Goal: Task Accomplishment & Management: Complete application form

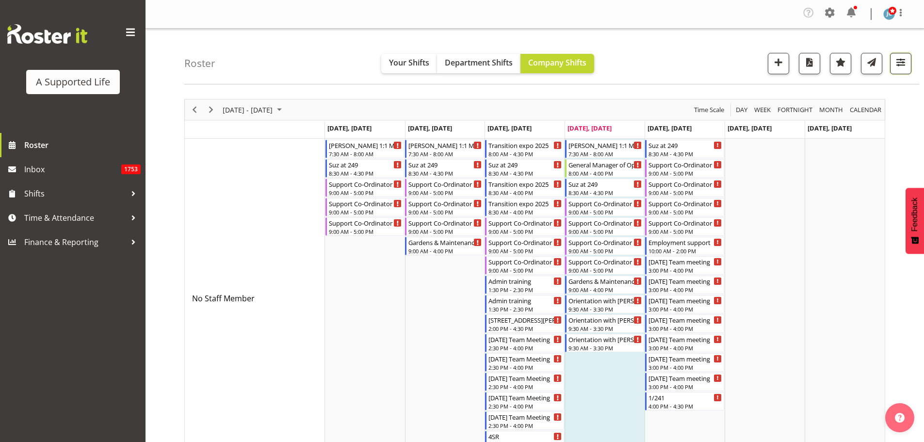
click at [897, 64] on span "button" at bounding box center [900, 62] width 13 height 13
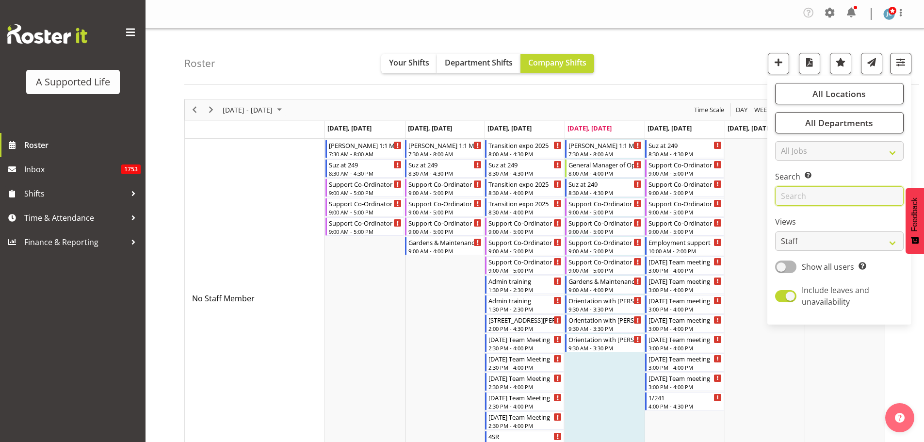
click at [788, 199] on input "text" at bounding box center [839, 195] width 129 height 19
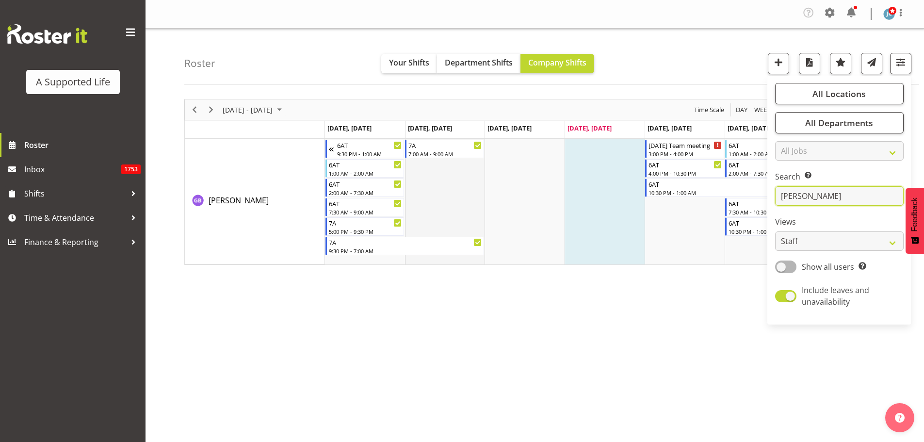
type input "[PERSON_NAME]"
click at [428, 209] on td "Timeline Week of September 4, 2025" at bounding box center [445, 202] width 80 height 126
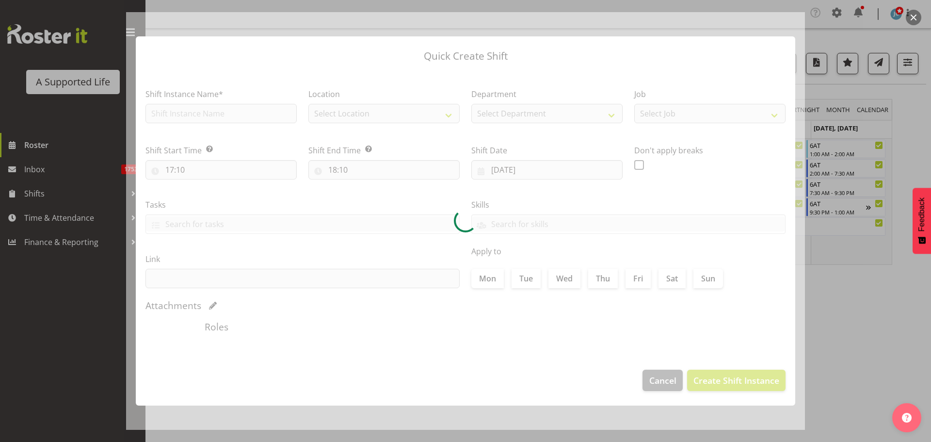
type input "[DATE]"
checkbox input "true"
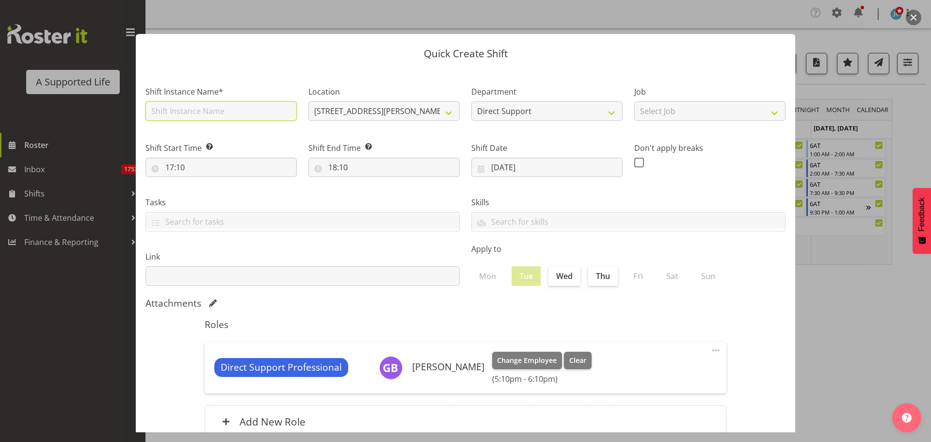
click at [251, 111] on input "text" at bounding box center [220, 110] width 151 height 19
type input "Meeting with [PERSON_NAME]"
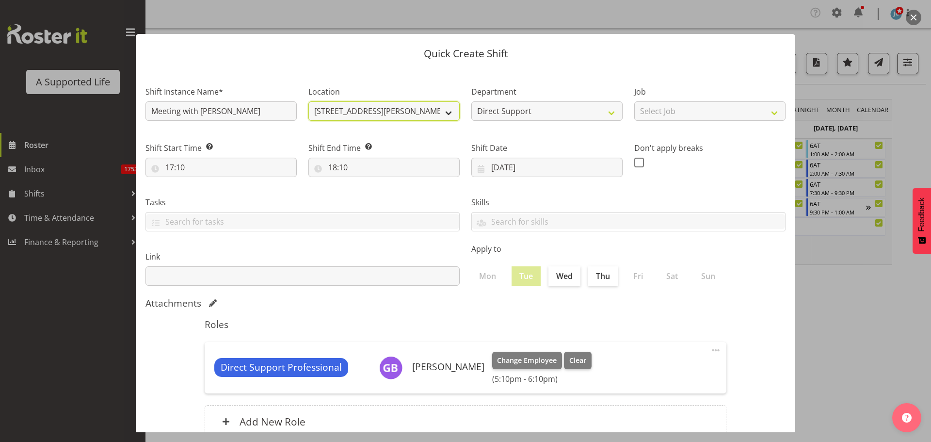
click at [432, 109] on select "[STREET_ADDRESS][PERSON_NAME] [STREET_ADDRESS] [STREET_ADDRESS] [STREET_ADDRESS…" at bounding box center [383, 110] width 151 height 19
select select "490"
click at [308, 101] on select "[STREET_ADDRESS][PERSON_NAME] [STREET_ADDRESS] [STREET_ADDRESS] [STREET_ADDRESS…" at bounding box center [383, 110] width 151 height 19
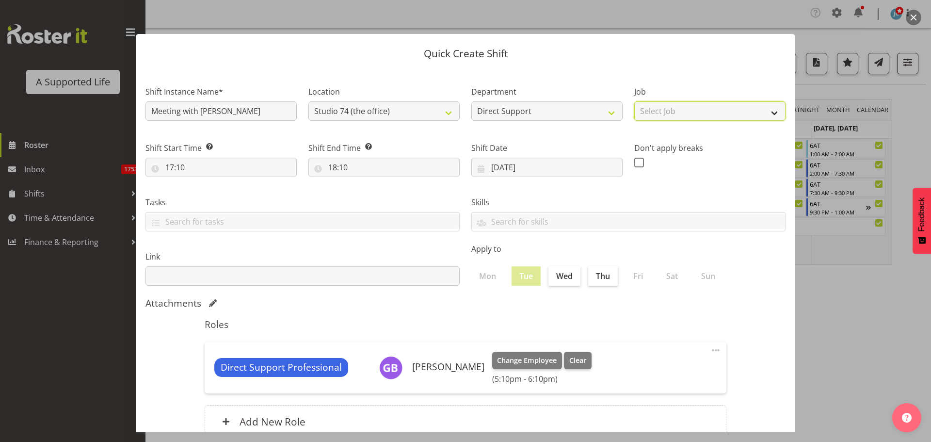
click at [656, 112] on select "Select Job Accounts and Payroll Admin Support Aspirations and Support Facilitat…" at bounding box center [709, 110] width 151 height 19
select select "4112"
click at [634, 101] on select "Select Job Accounts and Payroll Admin Support Aspirations and Support Facilitat…" at bounding box center [709, 110] width 151 height 19
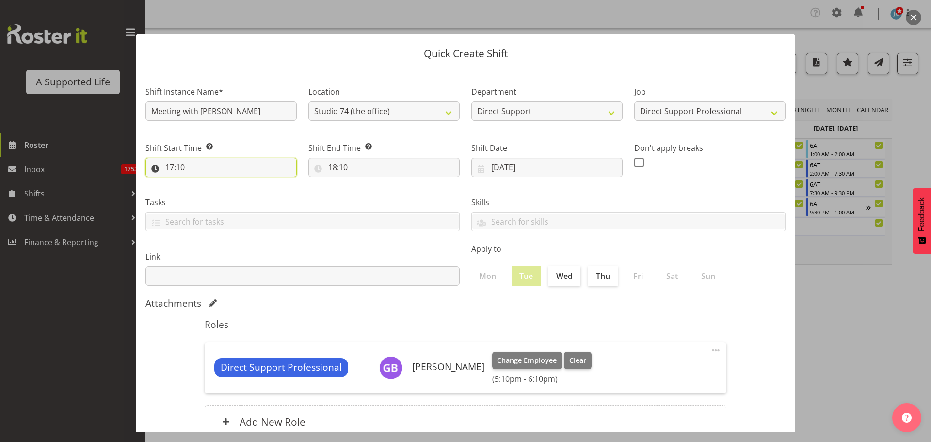
click at [211, 175] on input "17:10" at bounding box center [220, 167] width 151 height 19
click at [209, 196] on select "00 01 02 03 04 05 06 07 08 09 10 11 12 13 14 15 16 17 18 19 20 21 22 23" at bounding box center [212, 192] width 22 height 19
select select "10"
click at [201, 183] on select "00 01 02 03 04 05 06 07 08 09 10 11 12 13 14 15 16 17 18 19 20 21 22 23" at bounding box center [212, 192] width 22 height 19
type input "10:10"
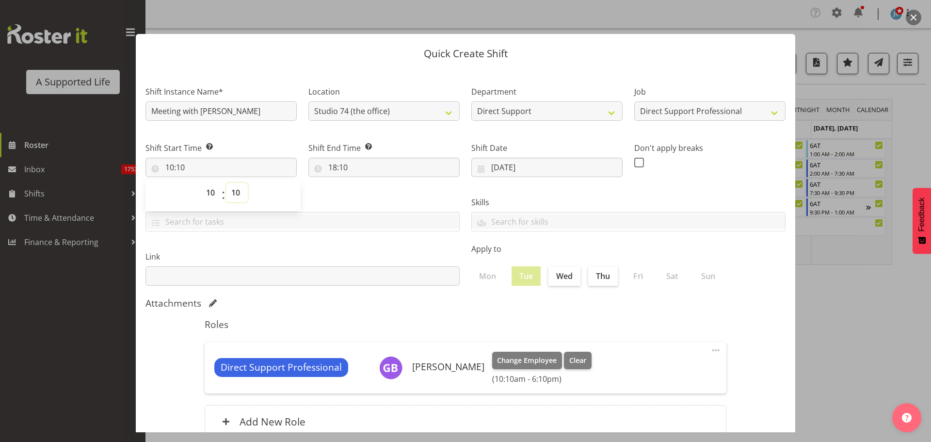
click at [240, 198] on select "00 01 02 03 04 05 06 07 08 09 10 11 12 13 14 15 16 17 18 19 20 21 22 23 24 25 2…" at bounding box center [237, 192] width 22 height 19
select select "30"
click at [226, 183] on select "00 01 02 03 04 05 06 07 08 09 10 11 12 13 14 15 16 17 18 19 20 21 22 23 24 25 2…" at bounding box center [237, 192] width 22 height 19
type input "10:30"
click at [346, 170] on input "18:10" at bounding box center [383, 167] width 151 height 19
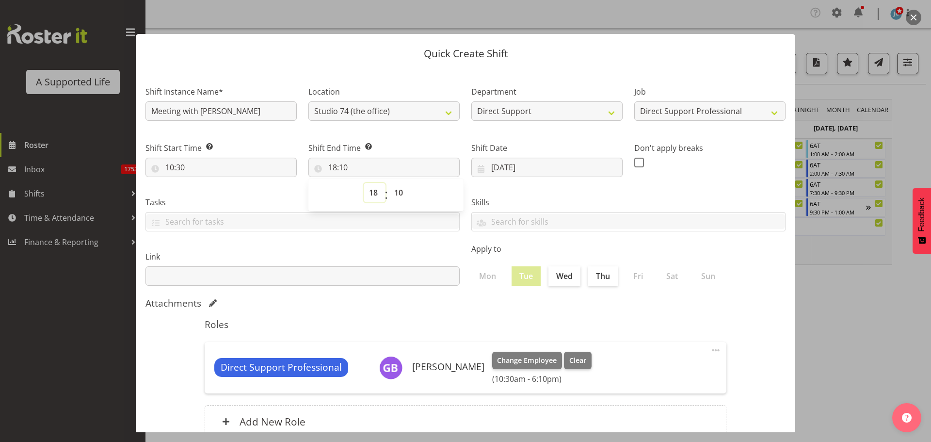
click at [365, 196] on select "00 01 02 03 04 05 06 07 08 09 10 11 12 13 14 15 16 17 18 19 20 21 22 23" at bounding box center [375, 192] width 22 height 19
select select "11"
click at [364, 183] on select "00 01 02 03 04 05 06 07 08 09 10 11 12 13 14 15 16 17 18 19 20 21 22 23" at bounding box center [375, 192] width 22 height 19
type input "11:10"
click at [390, 194] on select "00 01 02 03 04 05 06 07 08 09 10 11 12 13 14 15 16 17 18 19 20 21 22 23 24 25 2…" at bounding box center [400, 192] width 22 height 19
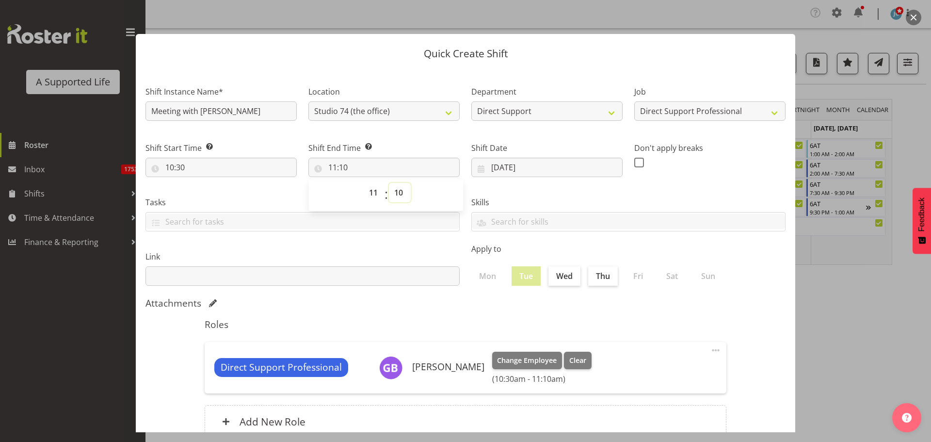
select select "30"
click at [389, 183] on select "00 01 02 03 04 05 06 07 08 09 10 11 12 13 14 15 16 17 18 19 20 21 22 23 24 25 2…" at bounding box center [400, 192] width 22 height 19
type input "11:30"
click at [393, 147] on label "Shift End Time Set the time of the day you wish this shift to finish" at bounding box center [383, 148] width 151 height 12
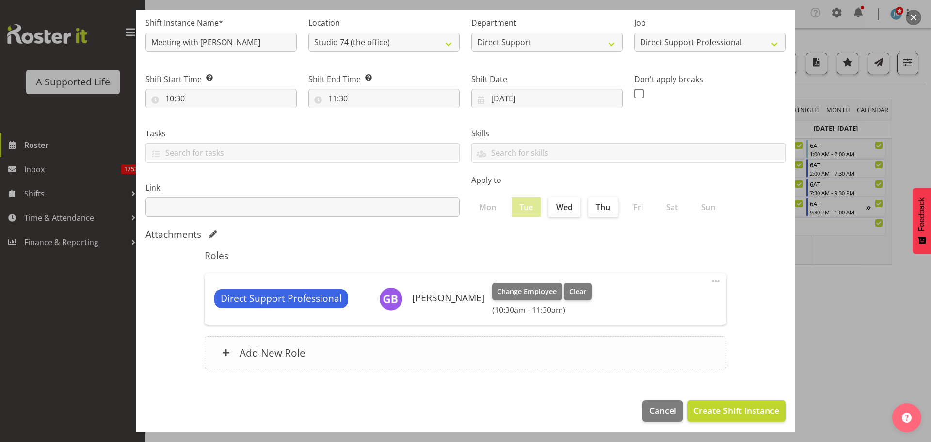
scroll to position [73, 0]
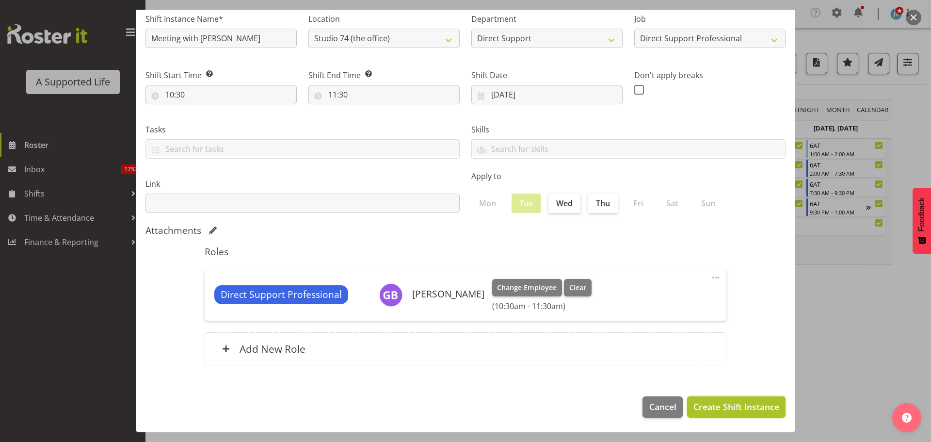
click at [744, 408] on span "Create Shift Instance" at bounding box center [736, 406] width 86 height 13
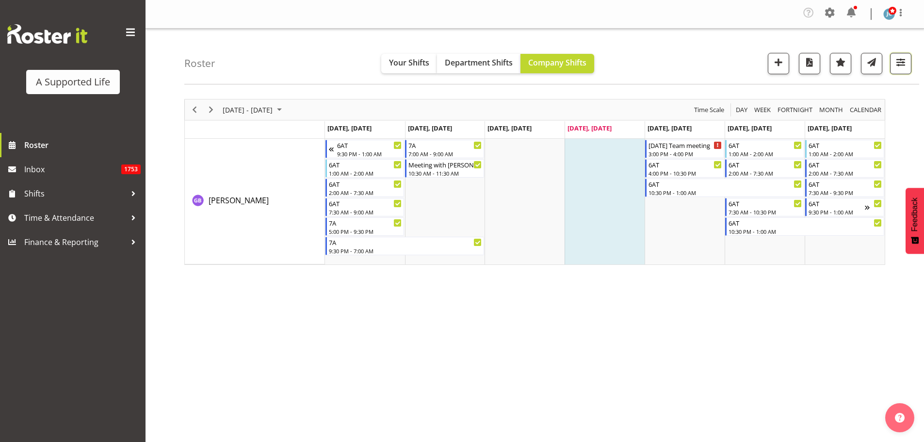
click at [903, 64] on span "button" at bounding box center [900, 62] width 13 height 13
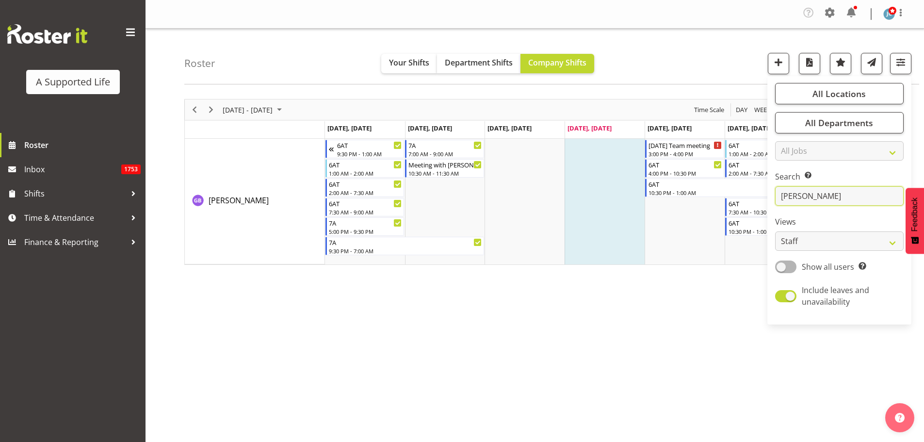
click at [815, 192] on input "[PERSON_NAME]" at bounding box center [839, 195] width 129 height 19
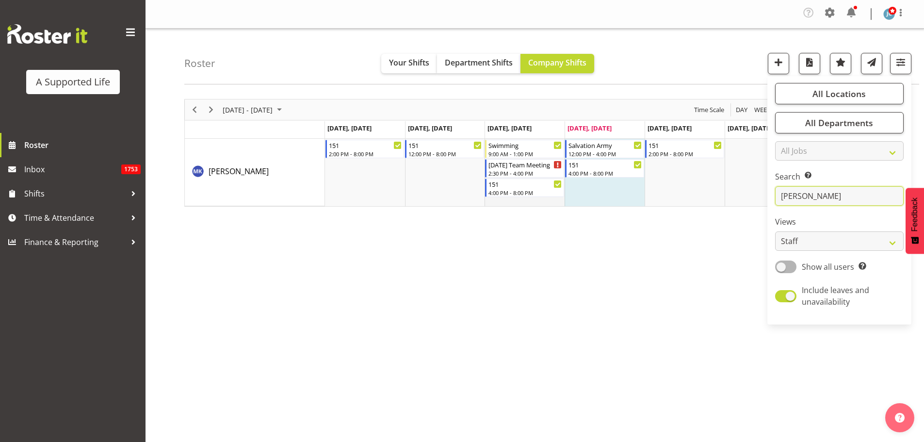
type input "[PERSON_NAME]"
click at [534, 200] on td "Timeline Week of September 4, 2025" at bounding box center [524, 172] width 80 height 67
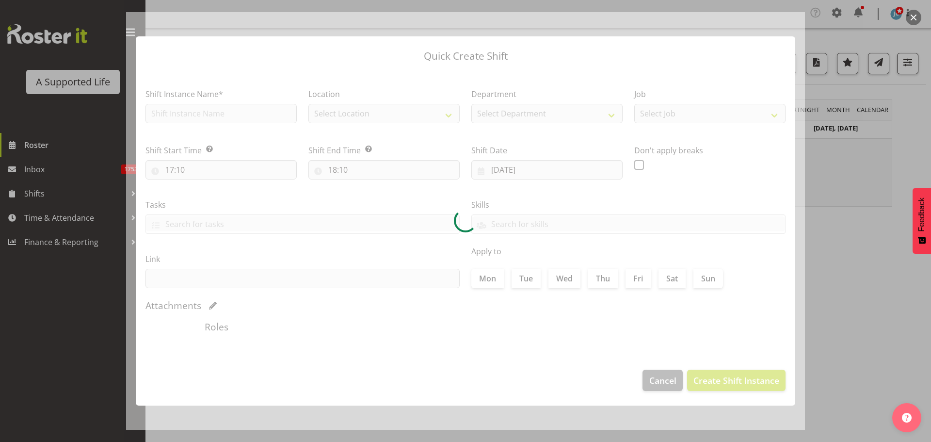
type input "[DATE]"
checkbox input "true"
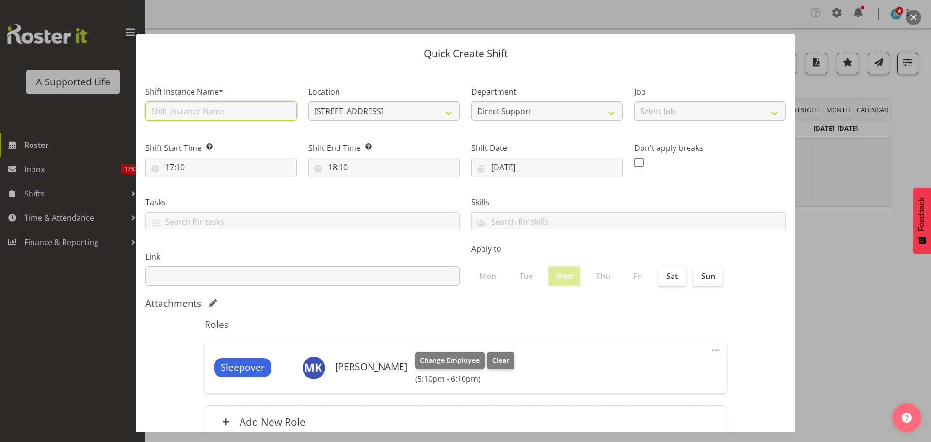
click at [269, 116] on input "text" at bounding box center [220, 110] width 151 height 19
type input "Meeting with [PERSON_NAME]"
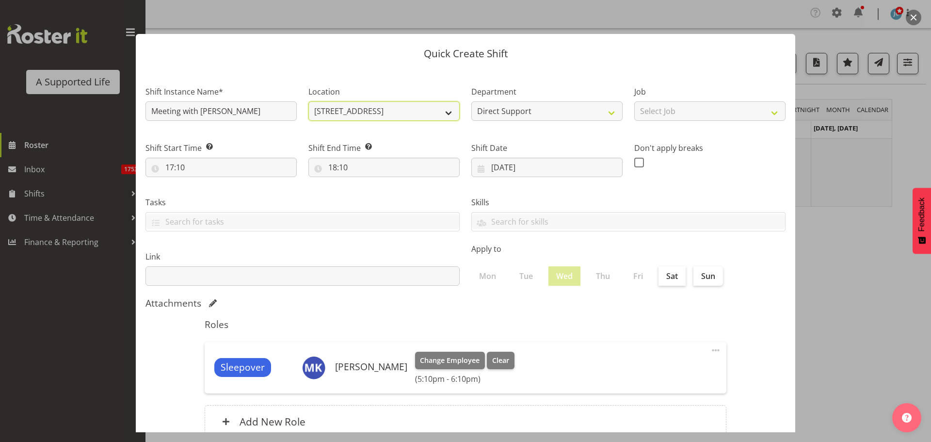
click at [388, 101] on select "[STREET_ADDRESS] [STREET_ADDRESS] [STREET_ADDRESS] [STREET_ADDRESS][PERSON_NAME…" at bounding box center [383, 110] width 151 height 19
select select "490"
click at [308, 101] on select "[STREET_ADDRESS] [STREET_ADDRESS] [STREET_ADDRESS] [STREET_ADDRESS][PERSON_NAME…" at bounding box center [383, 110] width 151 height 19
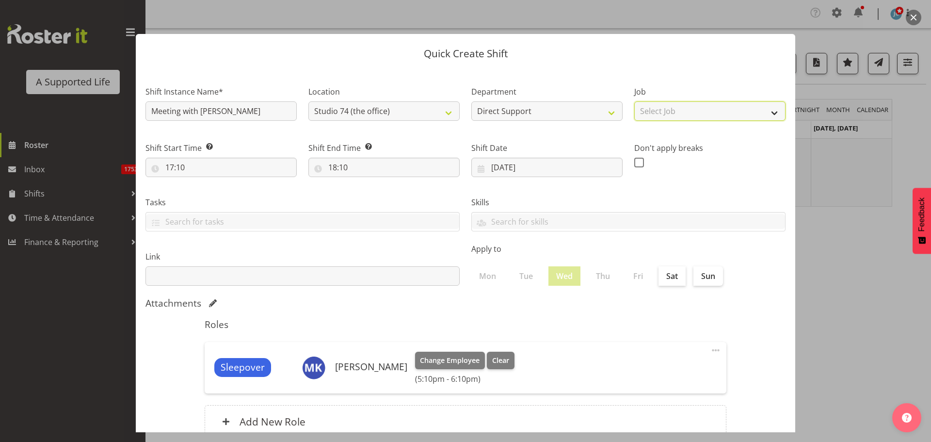
click at [692, 113] on select "Select Job Accounts and Payroll Admin Support Aspirations and Support Facilitat…" at bounding box center [709, 110] width 151 height 19
select select "4112"
click at [634, 101] on select "Select Job Accounts and Payroll Admin Support Aspirations and Support Facilitat…" at bounding box center [709, 110] width 151 height 19
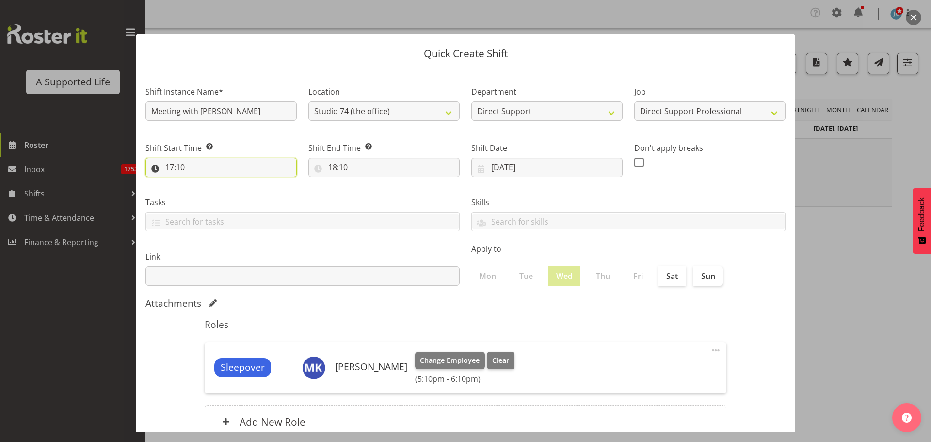
click at [233, 171] on input "17:10" at bounding box center [220, 167] width 151 height 19
click at [215, 193] on select "00 01 02 03 04 05 06 07 08 09 10 11 12 13 14 15 16 17 18 19 20 21 22 23" at bounding box center [212, 192] width 22 height 19
select select "14"
click at [201, 183] on select "00 01 02 03 04 05 06 07 08 09 10 11 12 13 14 15 16 17 18 19 20 21 22 23" at bounding box center [212, 192] width 22 height 19
type input "14:10"
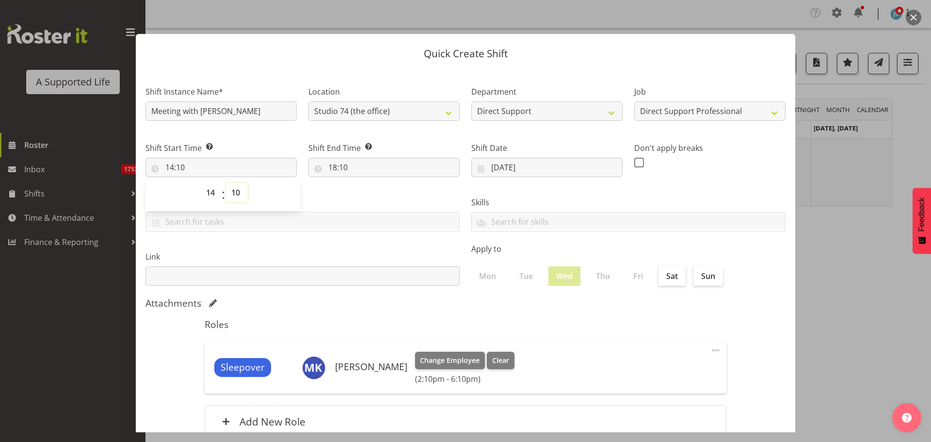
click at [237, 183] on select "00 01 02 03 04 05 06 07 08 09 10 11 12 13 14 15 16 17 18 19 20 21 22 23 24 25 2…" at bounding box center [237, 192] width 22 height 19
select select "30"
click at [226, 183] on select "00 01 02 03 04 05 06 07 08 09 10 11 12 13 14 15 16 17 18 19 20 21 22 23 24 25 2…" at bounding box center [237, 192] width 22 height 19
type input "14:30"
click at [368, 161] on input "18:10" at bounding box center [383, 167] width 151 height 19
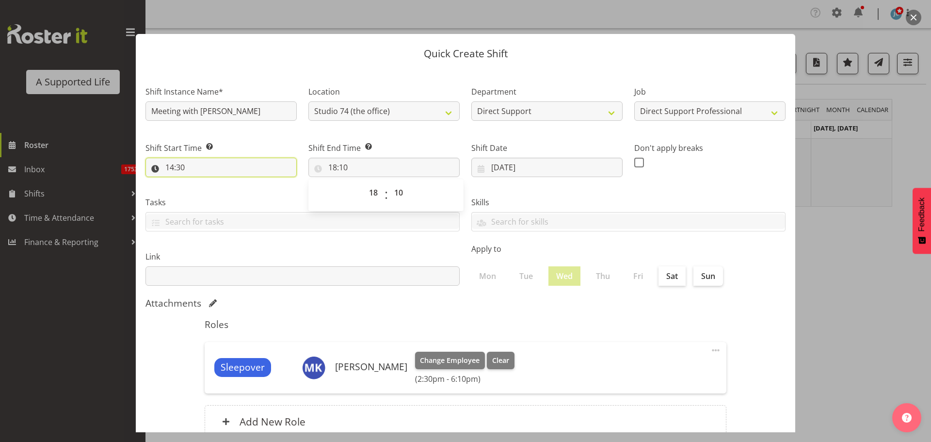
click at [198, 166] on input "14:30" at bounding box center [220, 167] width 151 height 19
click at [208, 190] on select "00 01 02 03 04 05 06 07 08 09 10 11 12 13 14 15 16 17 18 19 20 21 22 23" at bounding box center [212, 192] width 22 height 19
select select "13"
click at [201, 183] on select "00 01 02 03 04 05 06 07 08 09 10 11 12 13 14 15 16 17 18 19 20 21 22 23" at bounding box center [212, 192] width 22 height 19
type input "13:30"
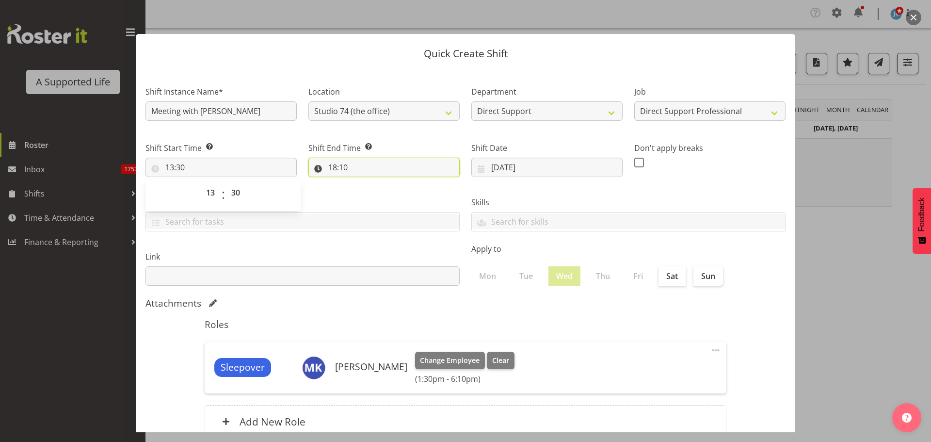
click at [346, 162] on input "18:10" at bounding box center [383, 167] width 151 height 19
click at [374, 193] on select "00 01 02 03 04 05 06 07 08 09 10 11 12 13 14 15 16 17 18 19 20 21 22 23" at bounding box center [375, 192] width 22 height 19
select select "14"
click at [364, 183] on select "00 01 02 03 04 05 06 07 08 09 10 11 12 13 14 15 16 17 18 19 20 21 22 23" at bounding box center [375, 192] width 22 height 19
type input "14:10"
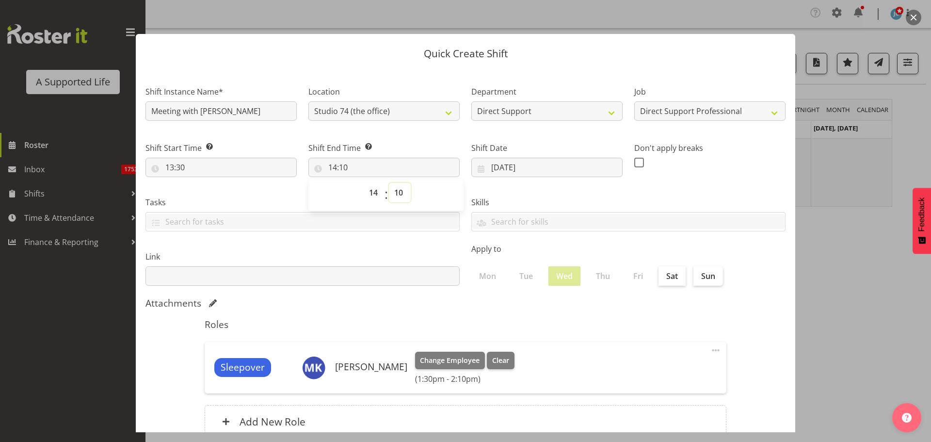
click at [399, 189] on select "00 01 02 03 04 05 06 07 08 09 10 11 12 13 14 15 16 17 18 19 20 21 22 23 24 25 2…" at bounding box center [400, 192] width 22 height 19
select select "30"
click at [389, 183] on select "00 01 02 03 04 05 06 07 08 09 10 11 12 13 14 15 16 17 18 19 20 21 22 23 24 25 2…" at bounding box center [400, 192] width 22 height 19
type input "14:30"
click at [396, 147] on label "Shift End Time Set the time of the day you wish this shift to finish" at bounding box center [383, 148] width 151 height 12
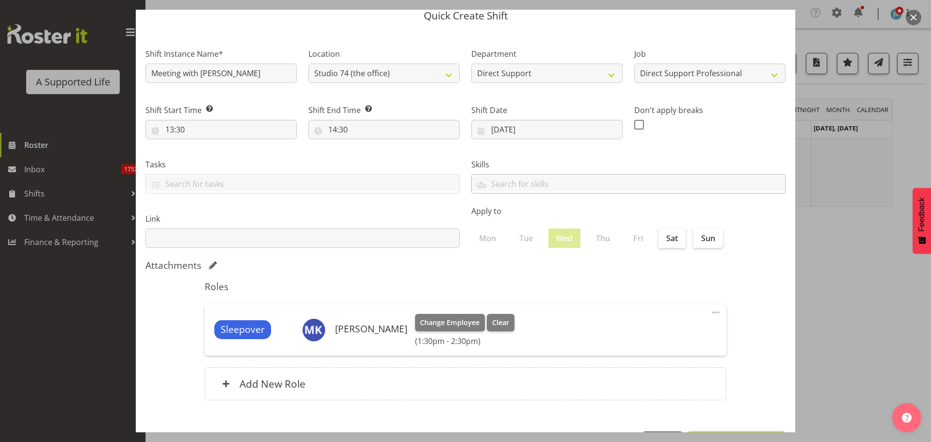
scroll to position [73, 0]
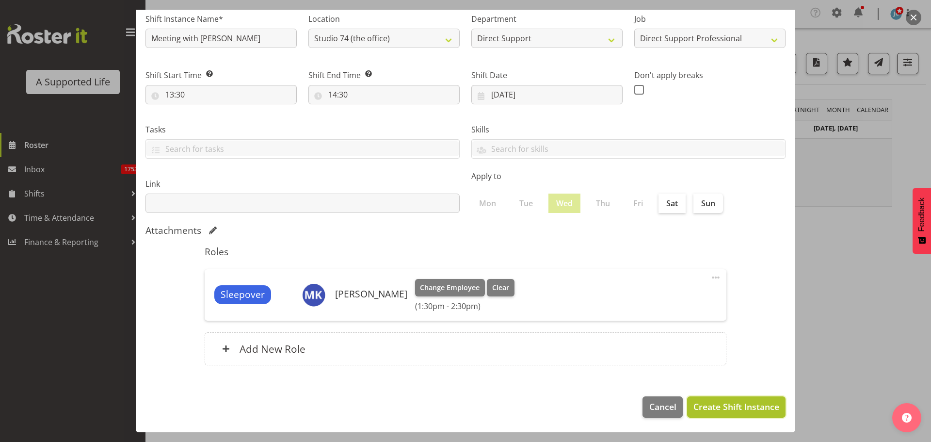
click at [713, 405] on span "Create Shift Instance" at bounding box center [736, 406] width 86 height 13
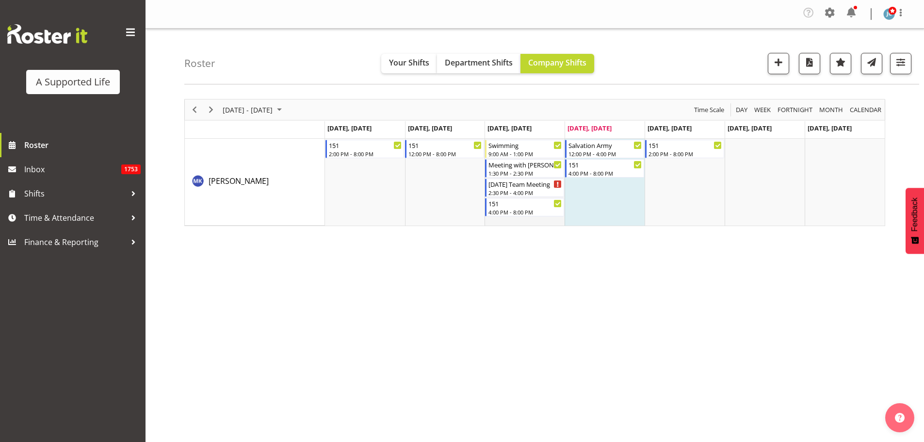
click at [508, 221] on td "Timeline Week of September 4, 2025" at bounding box center [524, 182] width 80 height 87
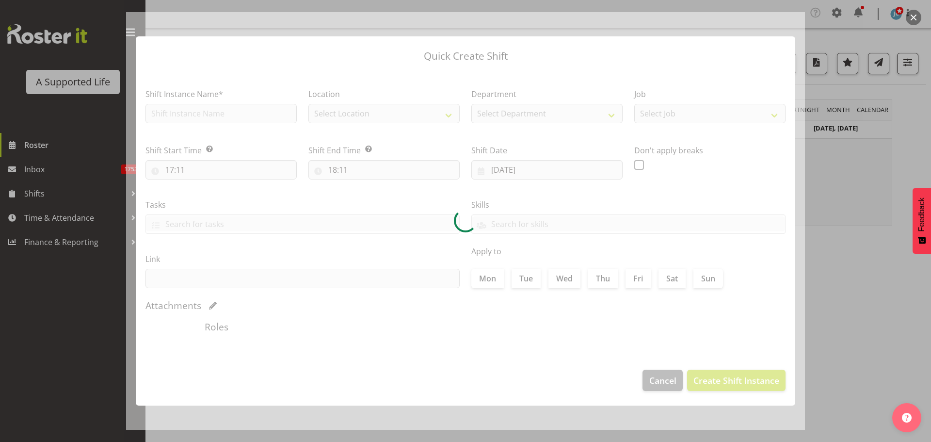
type input "[DATE]"
checkbox input "true"
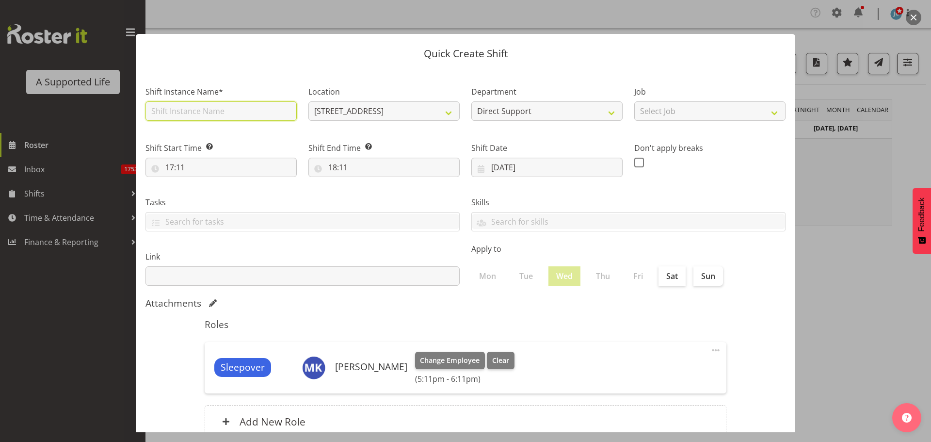
click at [208, 112] on input "text" at bounding box center [220, 110] width 151 height 19
type input "Meeting with [PERSON_NAME]"
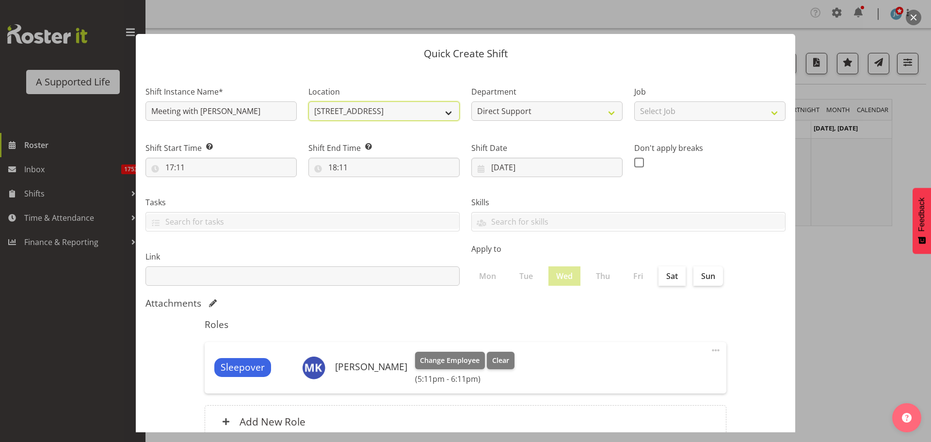
click at [414, 111] on select "[STREET_ADDRESS] [STREET_ADDRESS] [STREET_ADDRESS] [STREET_ADDRESS][PERSON_NAME…" at bounding box center [383, 110] width 151 height 19
click at [547, 322] on h5 "Roles" at bounding box center [466, 325] width 522 height 12
click at [908, 16] on button "button" at bounding box center [914, 18] width 16 height 16
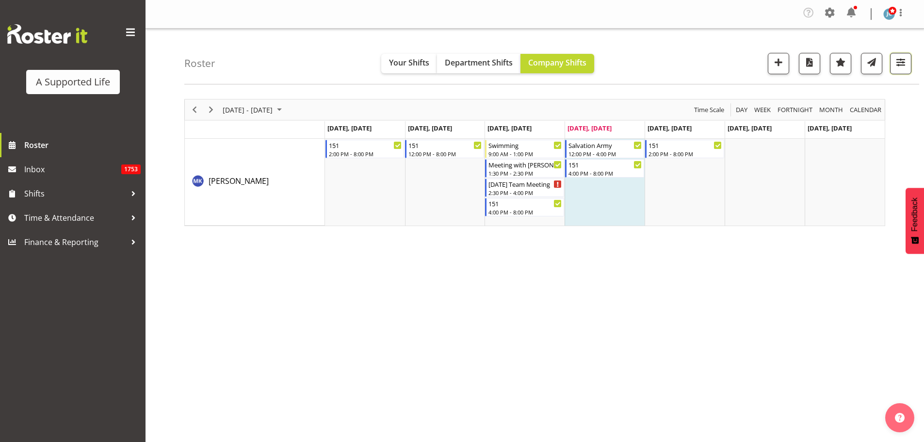
click at [898, 64] on span "button" at bounding box center [900, 62] width 13 height 13
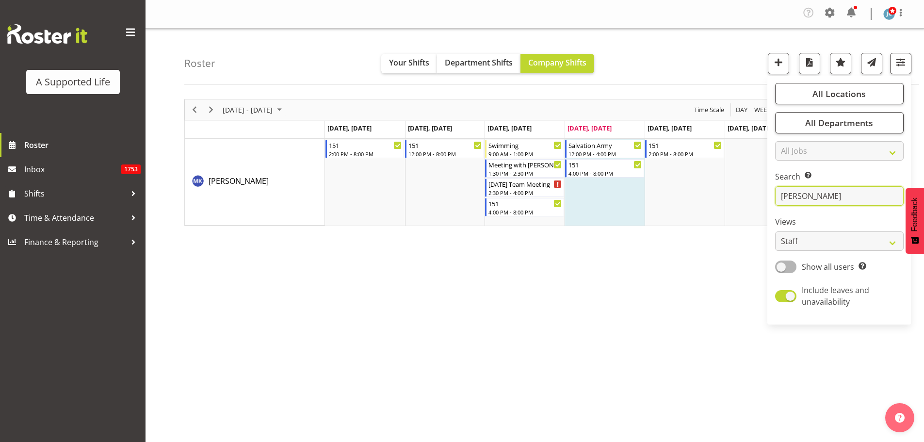
click at [799, 200] on input "[PERSON_NAME]" at bounding box center [839, 195] width 129 height 19
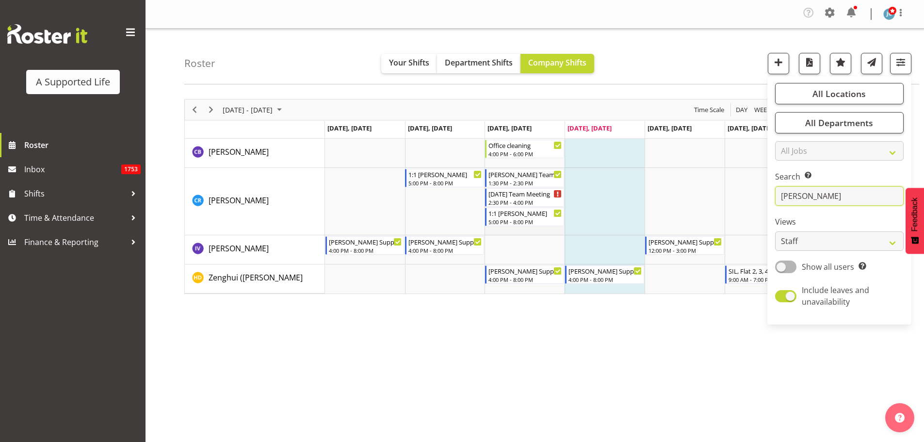
type input "[PERSON_NAME]"
click at [534, 229] on td "Timeline Week of September 4, 2025" at bounding box center [524, 201] width 80 height 67
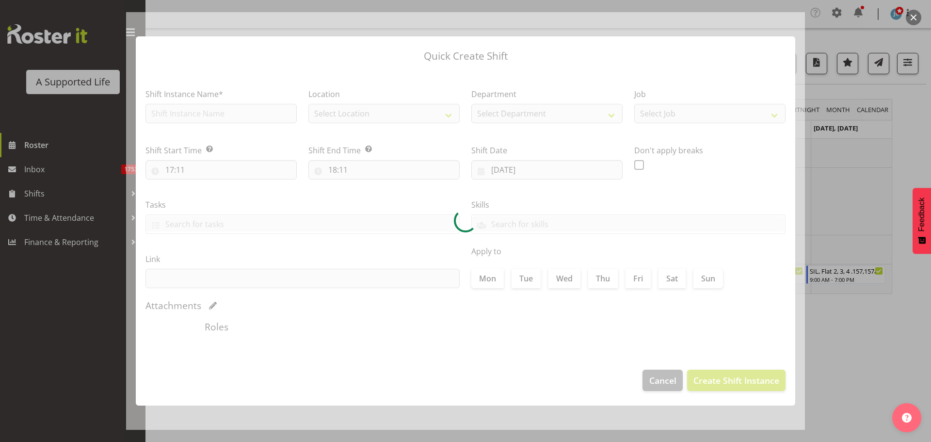
type input "[DATE]"
checkbox input "true"
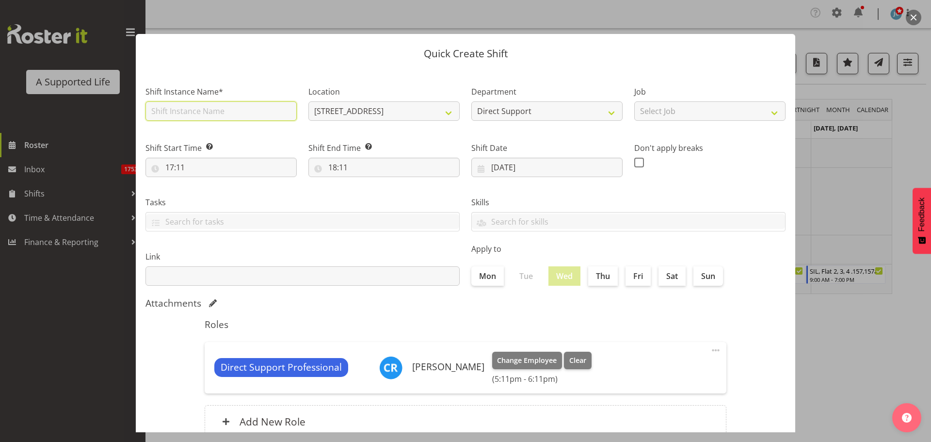
click at [240, 109] on input "text" at bounding box center [220, 110] width 151 height 19
type input "Meeting with [PERSON_NAME]"
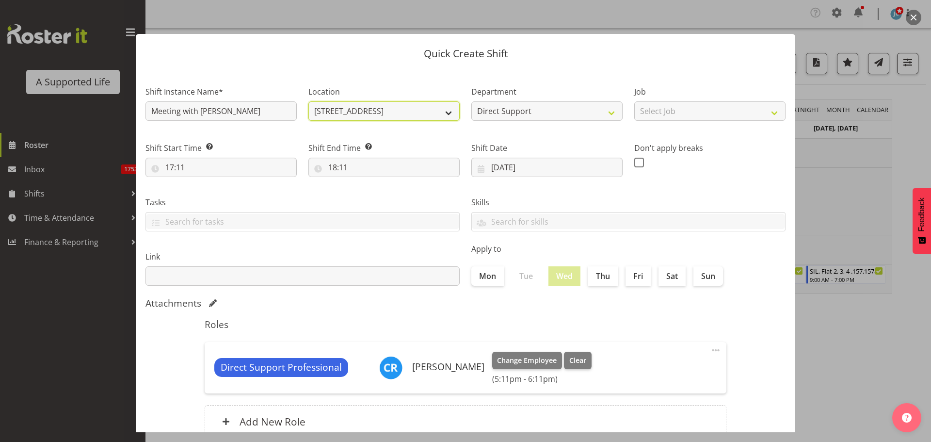
click at [401, 108] on select "[STREET_ADDRESS] [STREET_ADDRESS] [STREET_ADDRESS] [STREET_ADDRESS][PERSON_NAME…" at bounding box center [383, 110] width 151 height 19
select select "490"
click at [308, 101] on select "[STREET_ADDRESS] [STREET_ADDRESS] [STREET_ADDRESS] [STREET_ADDRESS][PERSON_NAME…" at bounding box center [383, 110] width 151 height 19
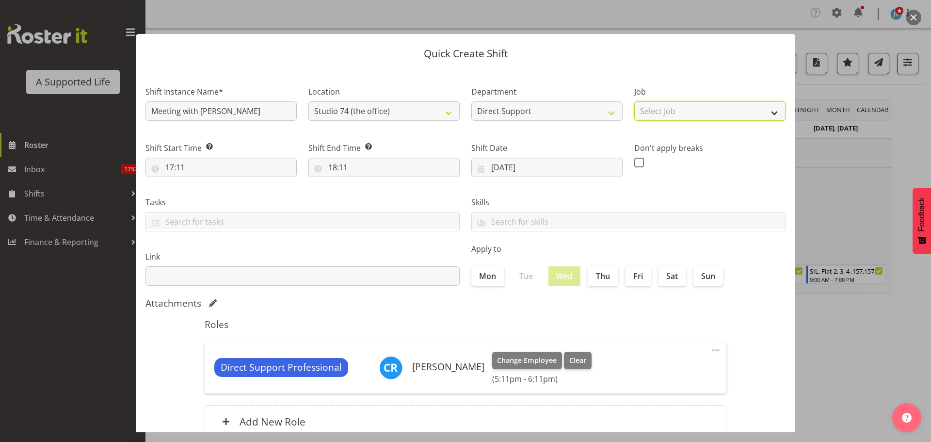
click at [653, 112] on select "Select Job Accounts and Payroll Admin Support Aspirations and Support Facilitat…" at bounding box center [709, 110] width 151 height 19
select select "4112"
click at [634, 101] on select "Select Job Accounts and Payroll Admin Support Aspirations and Support Facilitat…" at bounding box center [709, 110] width 151 height 19
click at [210, 156] on div "Shift Start Time Set the time of the day you wish this shift to start 17:11 00 …" at bounding box center [220, 159] width 151 height 35
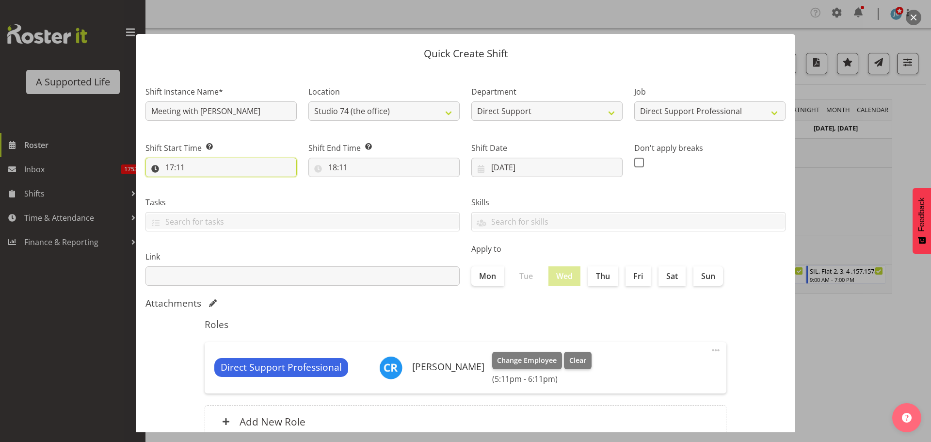
click at [210, 165] on input "17:11" at bounding box center [220, 167] width 151 height 19
click at [217, 195] on select "00 01 02 03 04 05 06 07 08 09 10 11 12 13 14 15 16 17 18 19 20 21 22 23" at bounding box center [212, 192] width 22 height 19
select select "16"
click at [201, 183] on select "00 01 02 03 04 05 06 07 08 09 10 11 12 13 14 15 16 17 18 19 20 21 22 23" at bounding box center [212, 192] width 22 height 19
type input "16:11"
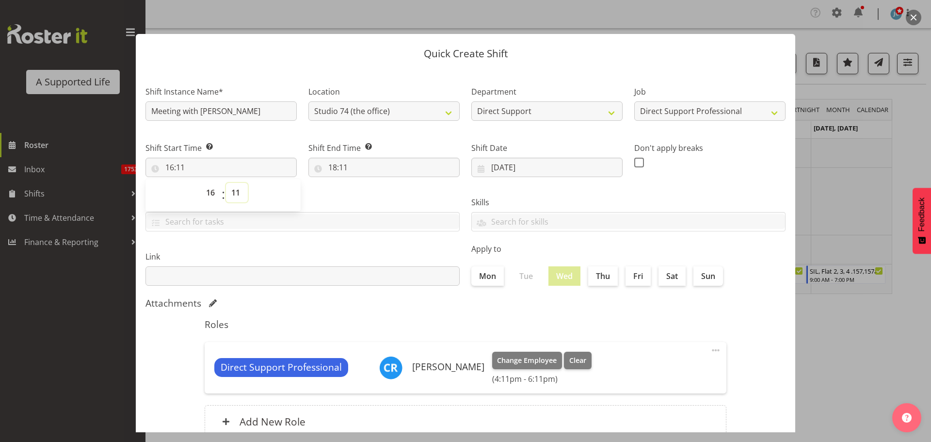
click at [241, 194] on select "00 01 02 03 04 05 06 07 08 09 10 11 12 13 14 15 16 17 18 19 20 21 22 23 24 25 2…" at bounding box center [237, 192] width 22 height 19
select select "0"
click at [226, 183] on select "00 01 02 03 04 05 06 07 08 09 10 11 12 13 14 15 16 17 18 19 20 21 22 23 24 25 2…" at bounding box center [237, 192] width 22 height 19
type input "16:00"
click at [342, 168] on input "18:11" at bounding box center [383, 167] width 151 height 19
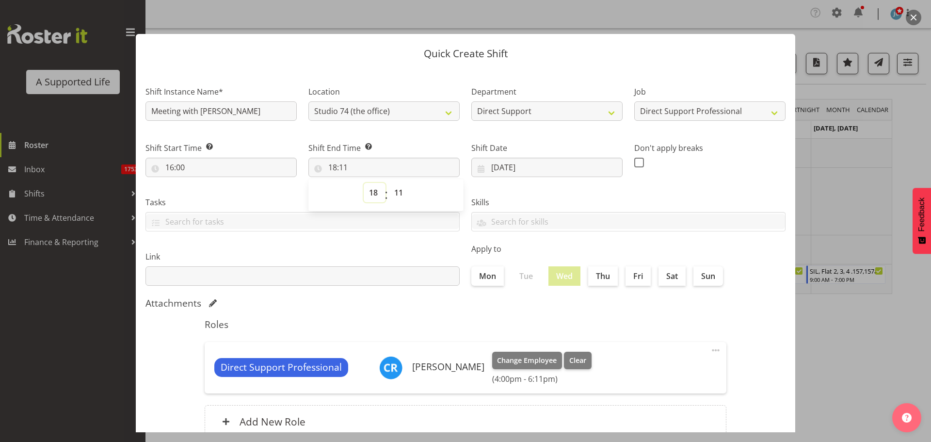
click at [372, 199] on select "00 01 02 03 04 05 06 07 08 09 10 11 12 13 14 15 16 17 18 19 20 21 22 23" at bounding box center [375, 192] width 22 height 19
select select "17"
click at [364, 183] on select "00 01 02 03 04 05 06 07 08 09 10 11 12 13 14 15 16 17 18 19 20 21 22 23" at bounding box center [375, 192] width 22 height 19
type input "17:11"
click at [396, 193] on select "00 01 02 03 04 05 06 07 08 09 10 11 12 13 14 15 16 17 18 19 20 21 22 23 24 25 2…" at bounding box center [400, 192] width 22 height 19
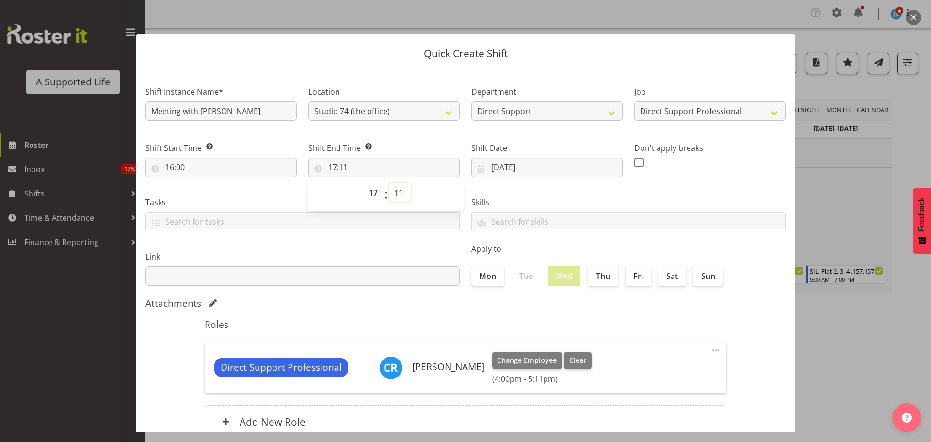
select select "0"
click at [389, 183] on select "00 01 02 03 04 05 06 07 08 09 10 11 12 13 14 15 16 17 18 19 20 21 22 23 24 25 2…" at bounding box center [400, 192] width 22 height 19
type input "17:00"
click at [359, 65] on header "Quick Create Shift" at bounding box center [466, 51] width 660 height 34
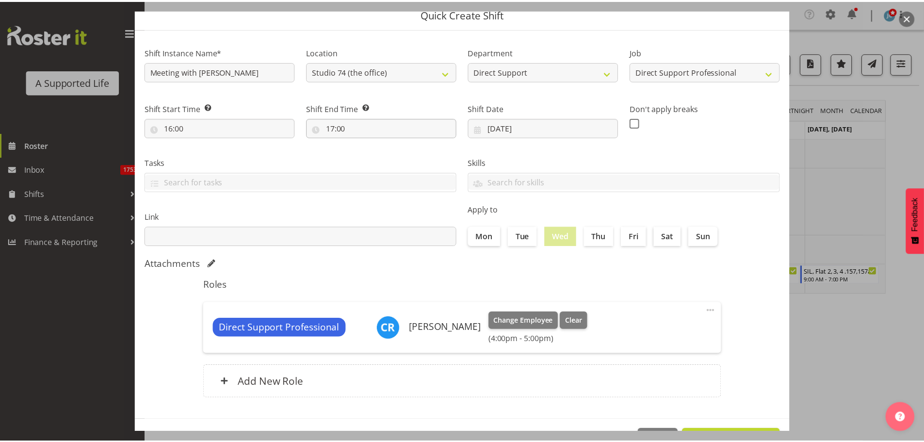
scroll to position [73, 0]
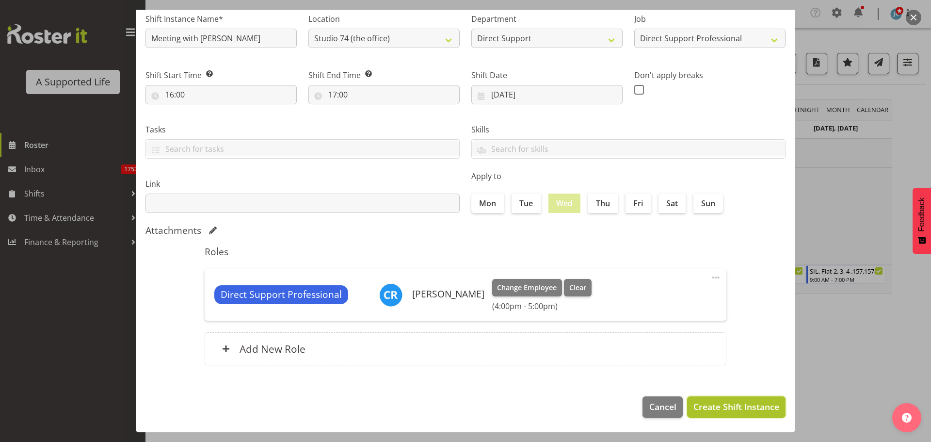
click at [722, 406] on span "Create Shift Instance" at bounding box center [736, 406] width 86 height 13
